Goal: Transaction & Acquisition: Purchase product/service

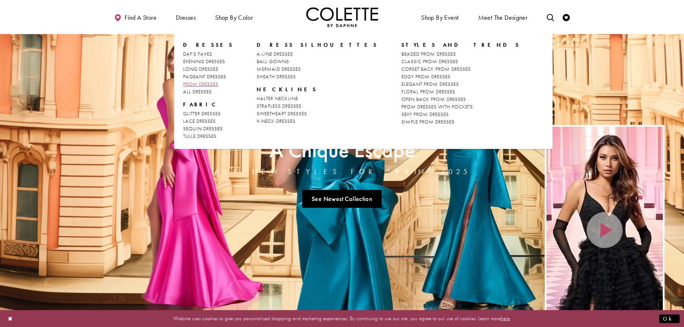
click at [207, 81] on span "PROM DRESSES" at bounding box center [200, 84] width 35 height 6
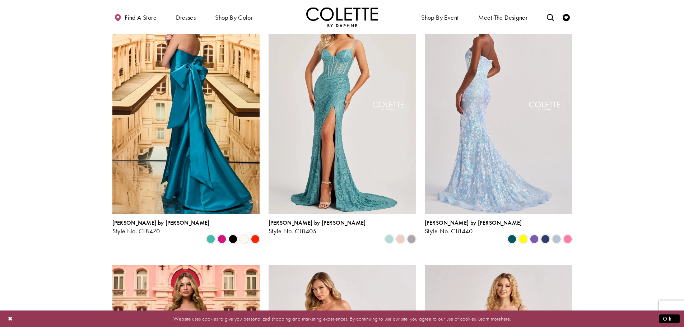
scroll to position [215, 0]
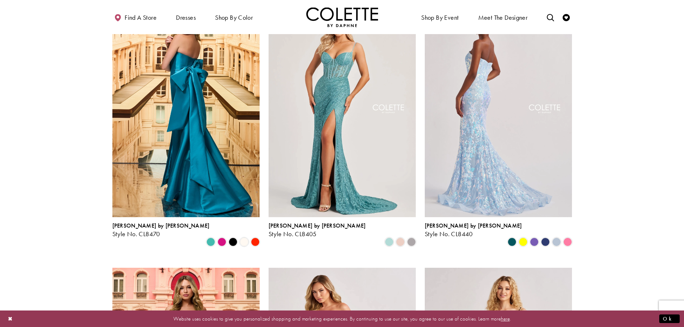
click at [453, 118] on img "Visit Colette by Daphne Style No. CL8440 Page" at bounding box center [498, 110] width 147 height 214
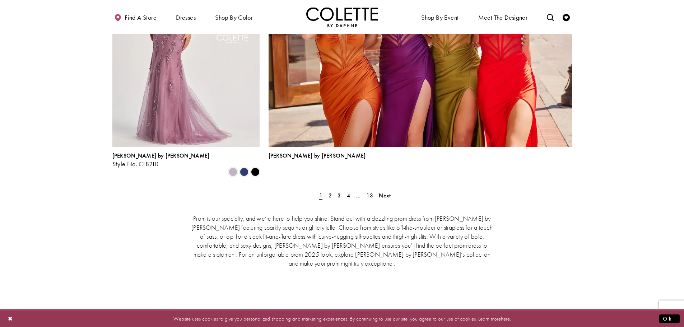
scroll to position [1615, 0]
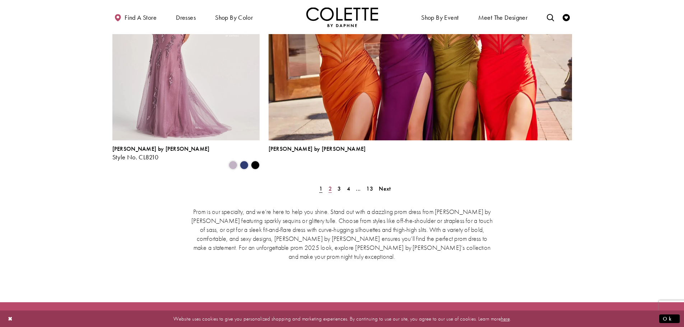
click at [328, 183] on link "2" at bounding box center [330, 188] width 8 height 10
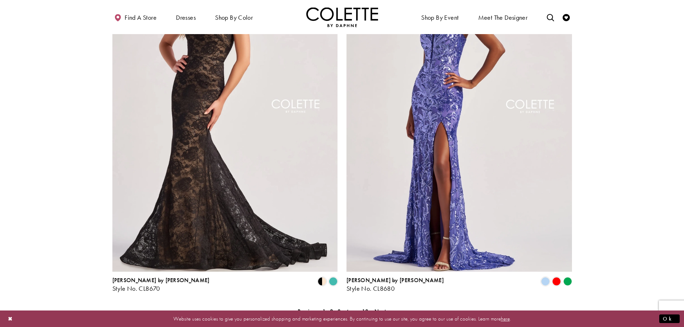
scroll to position [1369, 0]
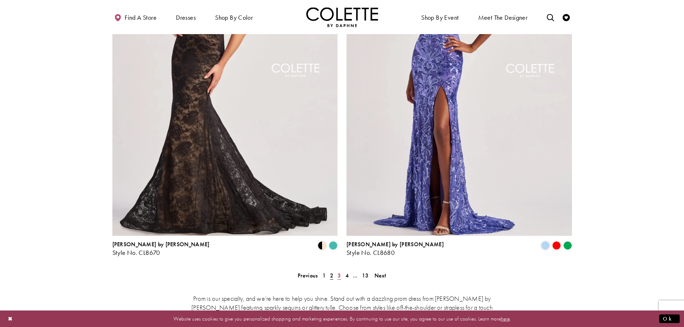
click at [340, 272] on span "3" at bounding box center [338, 276] width 3 height 8
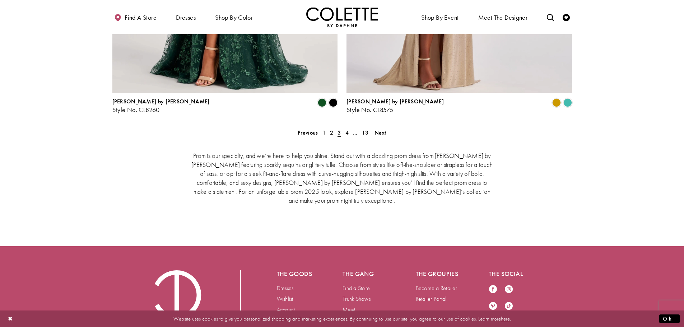
scroll to position [1512, 0]
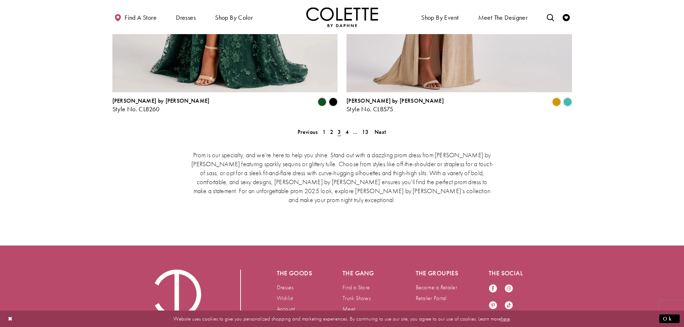
click at [342, 127] on span "3" at bounding box center [339, 132] width 8 height 10
click at [345, 127] on link "4" at bounding box center [347, 132] width 8 height 10
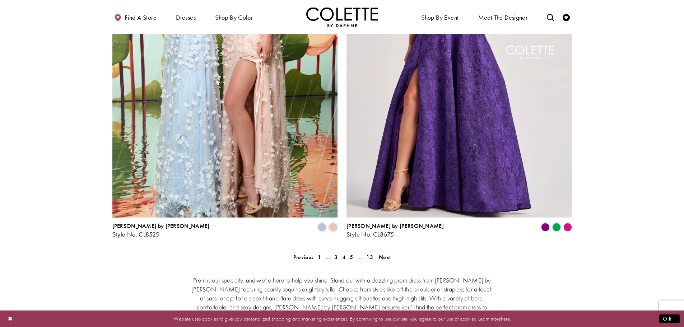
scroll to position [1476, 0]
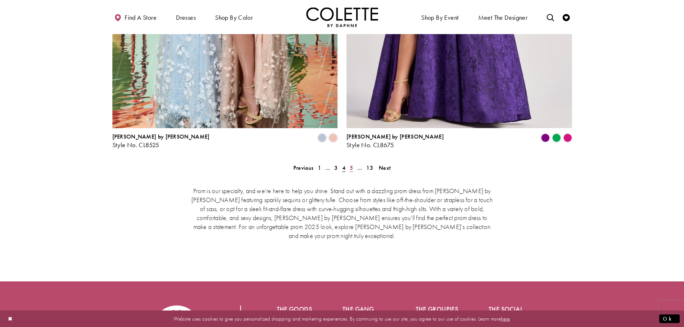
click at [348, 163] on link "5" at bounding box center [351, 168] width 8 height 10
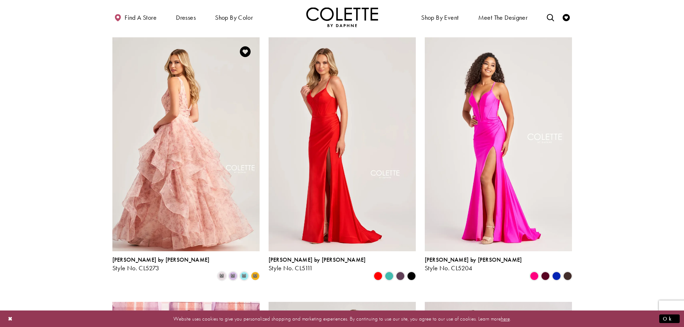
scroll to position [388, 0]
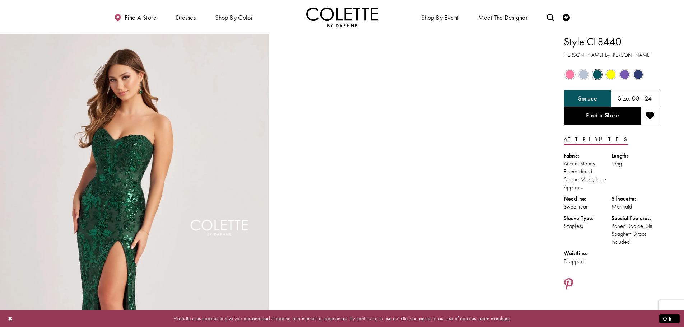
click at [626, 73] on span "Product color controls state depends on size chosen" at bounding box center [624, 74] width 9 height 9
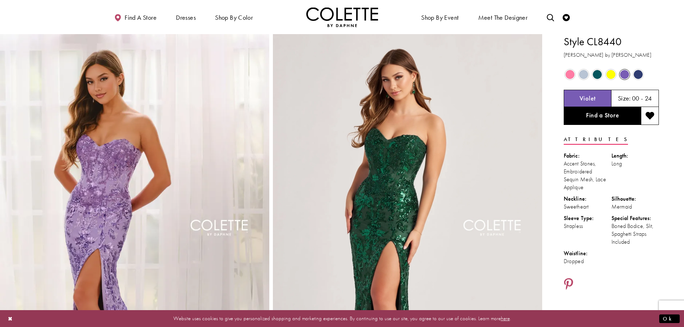
click at [641, 73] on span "Product color controls state depends on size chosen" at bounding box center [638, 74] width 9 height 9
